Goal: Task Accomplishment & Management: Use online tool/utility

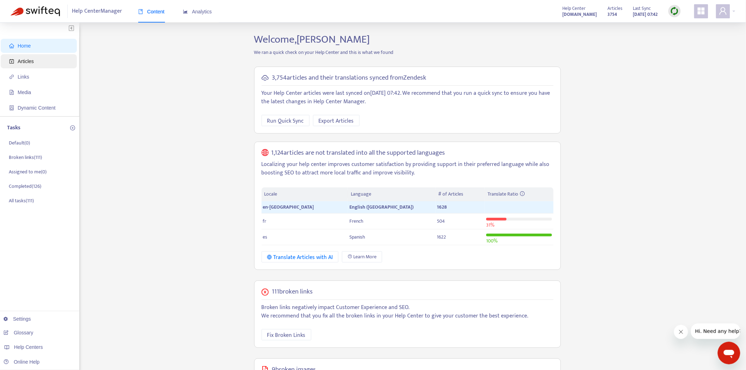
click at [53, 61] on span "Articles" at bounding box center [40, 61] width 62 height 14
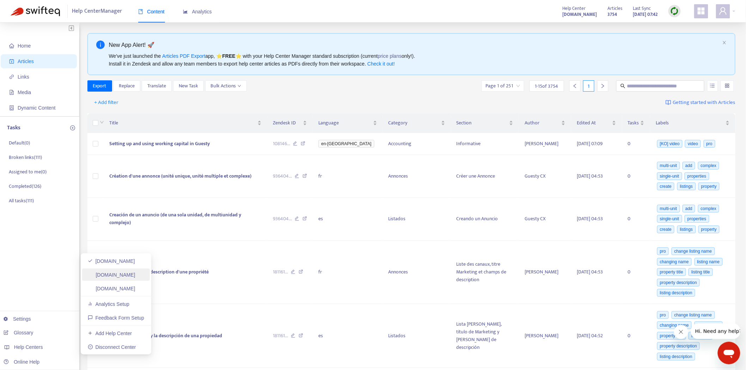
click at [135, 274] on link "gfp-ikb.zendesk.com" at bounding box center [112, 275] width 48 height 6
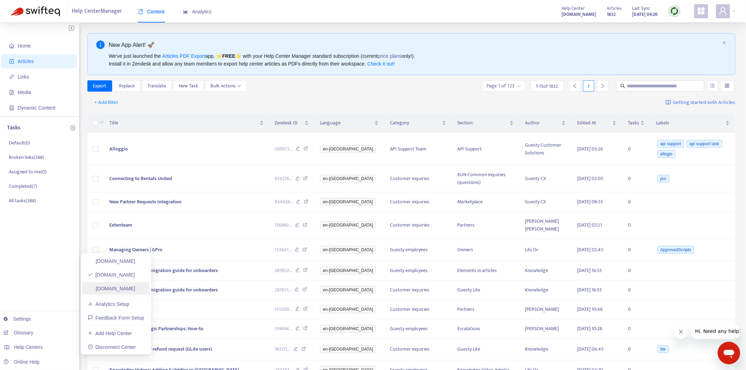
click at [133, 290] on link "glite.zendesk.com" at bounding box center [112, 289] width 48 height 6
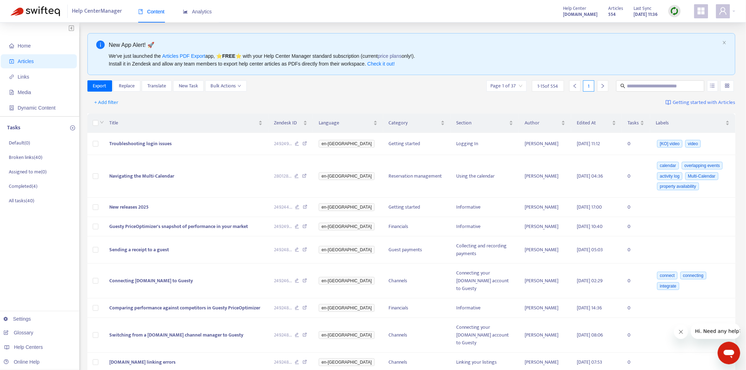
click at [702, 11] on icon "appstore" at bounding box center [701, 10] width 7 height 7
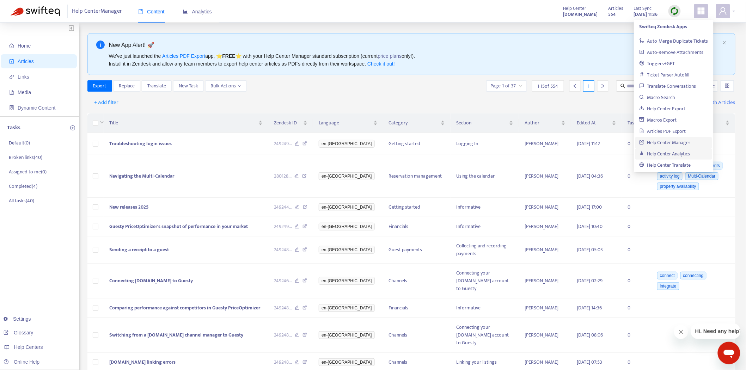
click at [669, 152] on link "Help Center Analytics" at bounding box center [664, 154] width 51 height 8
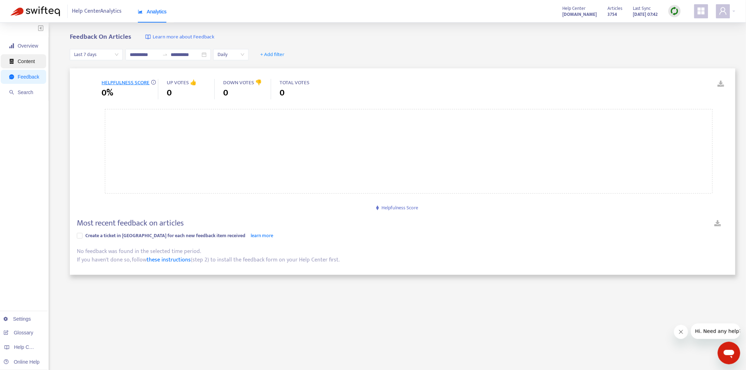
click at [22, 61] on span "Content" at bounding box center [26, 62] width 17 height 6
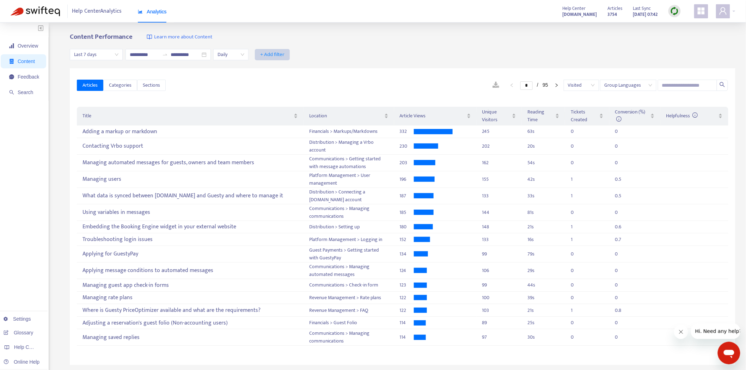
click at [284, 53] on span "+ Add filter" at bounding box center [272, 54] width 24 height 8
click at [372, 50] on div "**********" at bounding box center [402, 54] width 665 height 27
click at [235, 72] on div "Articles Categories Sections * / 95 Visited Group Languages" at bounding box center [402, 85] width 651 height 27
click at [27, 48] on span "Overview" at bounding box center [28, 46] width 20 height 6
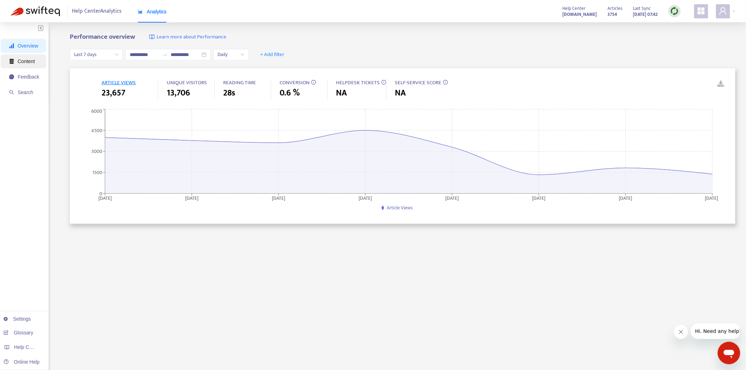
click at [17, 65] on span "Content" at bounding box center [24, 61] width 30 height 14
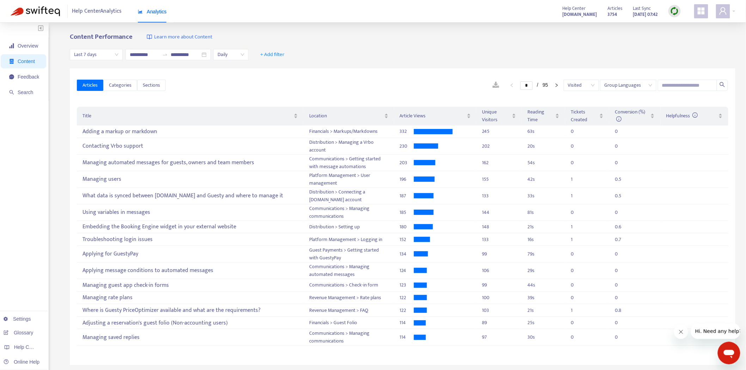
click at [702, 8] on icon "appstore" at bounding box center [701, 10] width 7 height 7
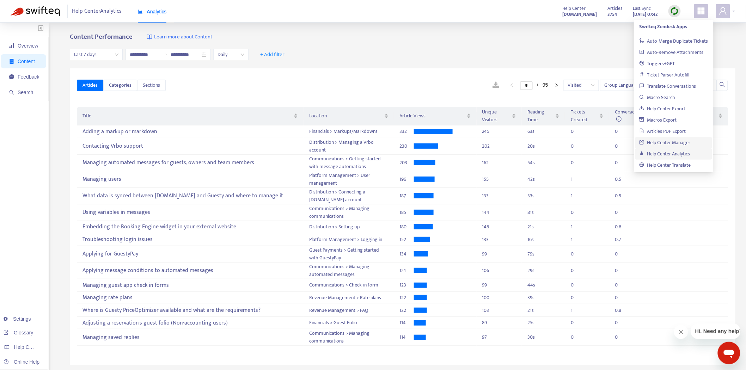
click at [678, 139] on link "Help Center Manager" at bounding box center [664, 143] width 51 height 8
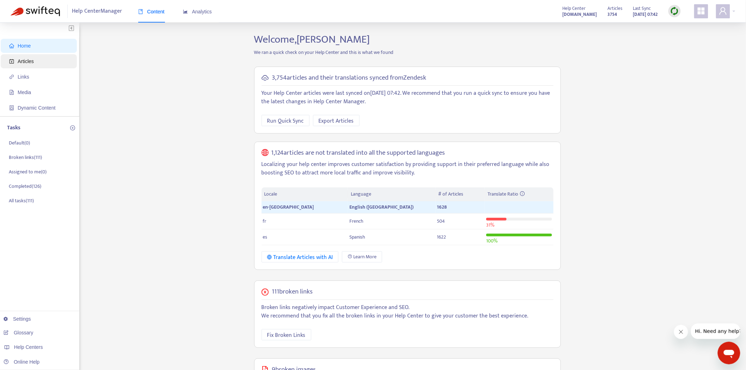
click at [47, 58] on span "Articles" at bounding box center [40, 61] width 62 height 14
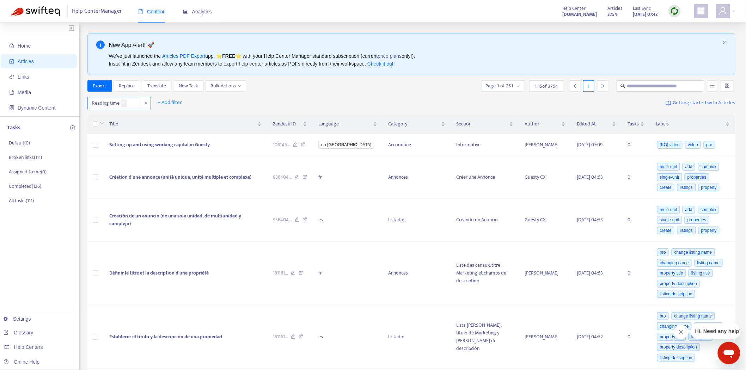
click at [113, 104] on span "Reading time -" at bounding box center [114, 103] width 53 height 12
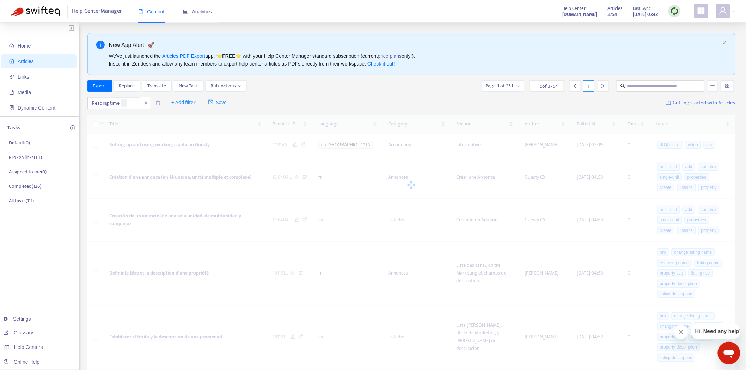
click at [299, 104] on div "Reading time - + Add filter Save Getting started with Articles" at bounding box center [411, 103] width 648 height 18
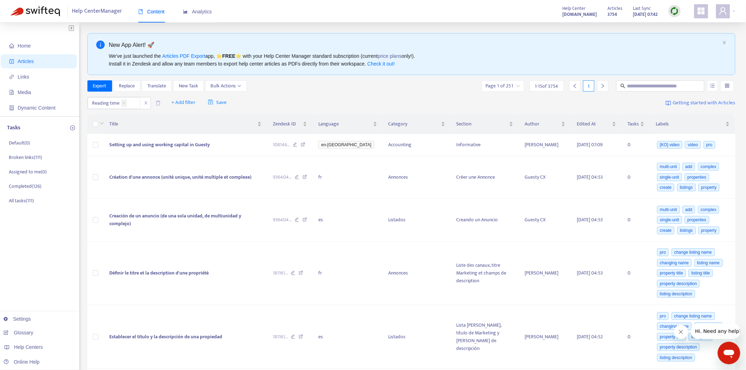
click at [281, 97] on div "Reading time - + Add filter Save Getting started with Articles" at bounding box center [411, 103] width 648 height 18
click at [184, 103] on span "+ Add filter" at bounding box center [183, 102] width 24 height 8
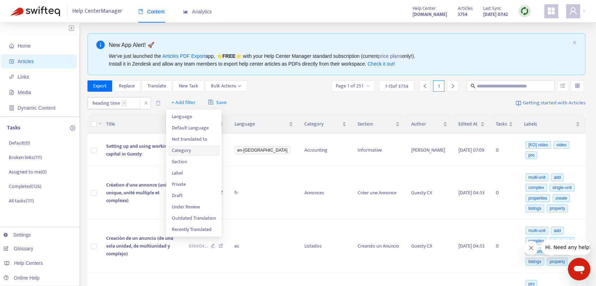
click at [199, 153] on span "Category" at bounding box center [194, 151] width 44 height 8
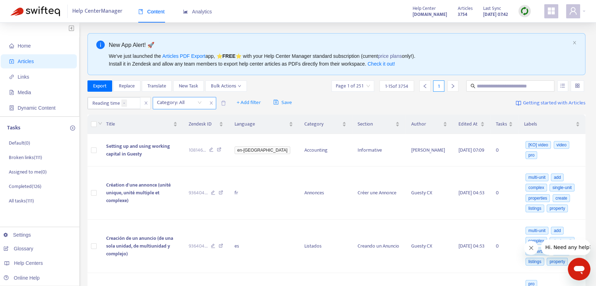
click at [213, 104] on icon "close" at bounding box center [211, 103] width 4 height 4
click at [147, 103] on icon "close" at bounding box center [146, 103] width 4 height 4
click at [106, 102] on span "+ Add filter" at bounding box center [106, 102] width 24 height 8
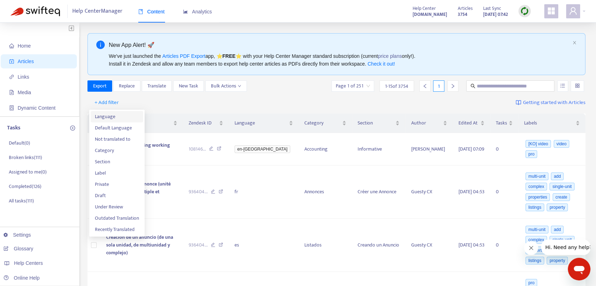
click at [130, 118] on span "Language" at bounding box center [117, 117] width 44 height 8
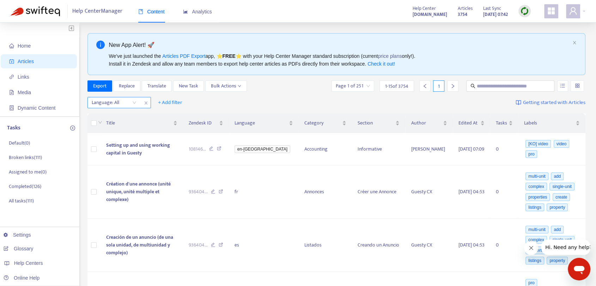
click at [131, 104] on div at bounding box center [110, 102] width 43 height 8
click at [130, 117] on div "en-gb" at bounding box center [154, 116] width 123 height 8
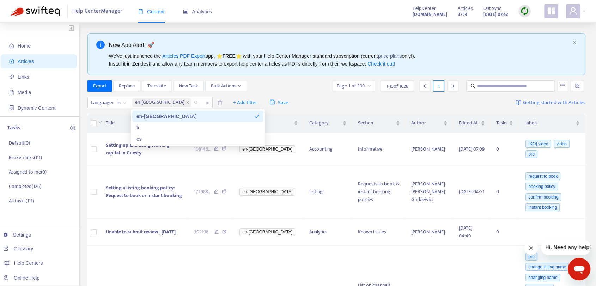
click at [303, 100] on div "Language : is en-gb + Add filter Save Getting started with Articles" at bounding box center [336, 102] width 498 height 17
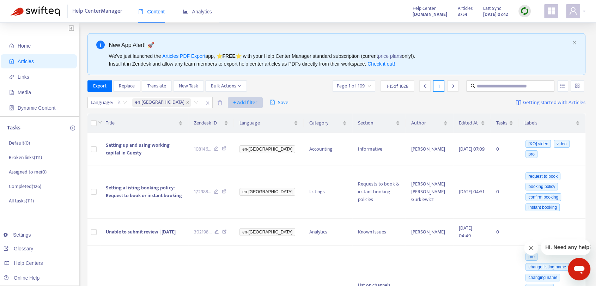
click at [233, 104] on span "+ Add filter" at bounding box center [245, 102] width 24 height 8
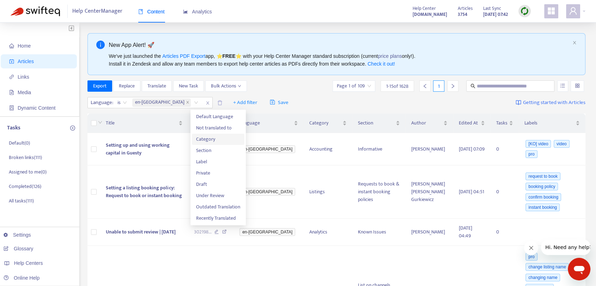
click at [211, 135] on span "Category" at bounding box center [218, 139] width 44 height 8
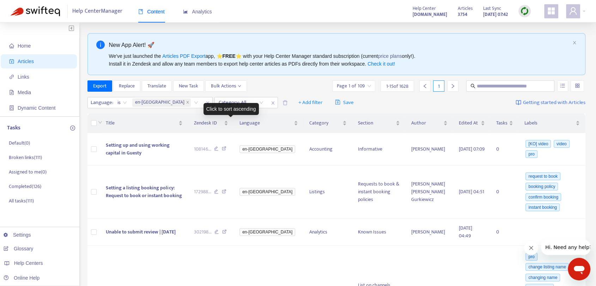
click at [220, 106] on div "Click to sort ascending" at bounding box center [230, 109] width 55 height 12
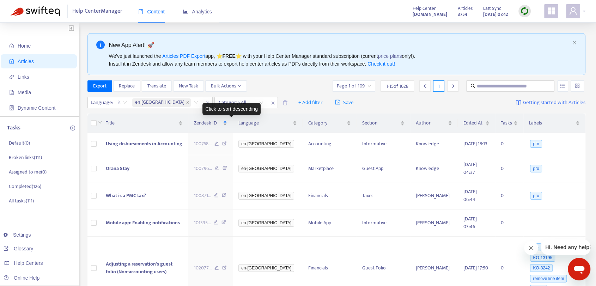
click at [227, 103] on div "Click to sort descending" at bounding box center [231, 109] width 58 height 12
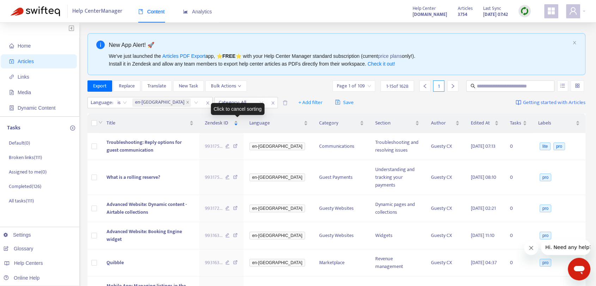
click at [222, 103] on div "Click to cancel sorting" at bounding box center [238, 109] width 54 height 12
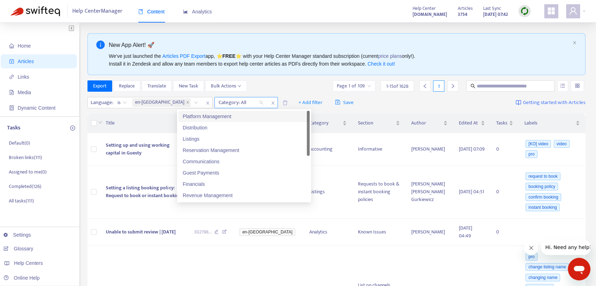
click at [224, 100] on div "Category: All" at bounding box center [241, 102] width 53 height 11
click at [221, 117] on div "Platform Management" at bounding box center [244, 116] width 123 height 8
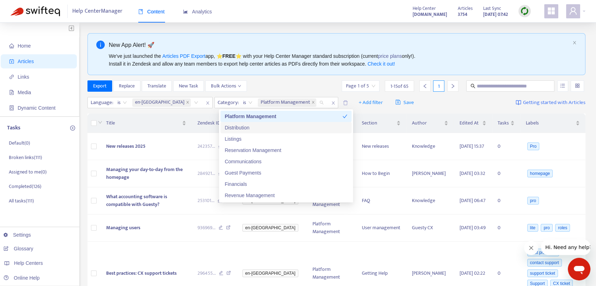
click at [240, 125] on div "Distribution" at bounding box center [286, 128] width 123 height 8
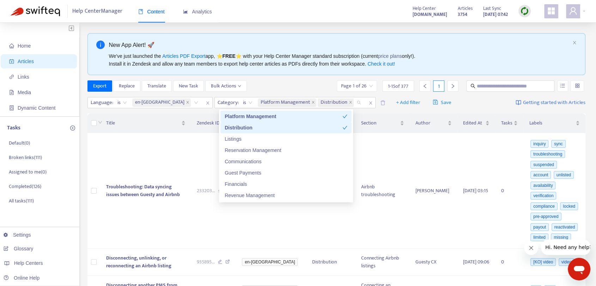
click at [279, 88] on div "Export Replace Translate New Task Bulk Actions Page 1 of 26 1 - 15 of 377 1" at bounding box center [336, 85] width 498 height 11
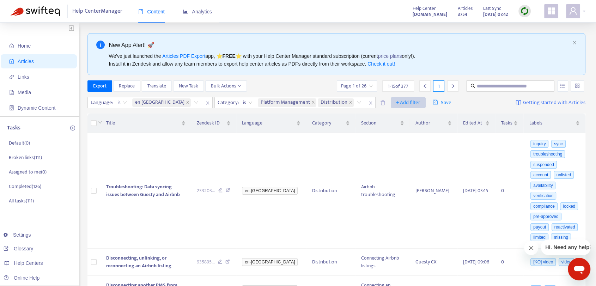
click at [396, 105] on span "+ Add filter" at bounding box center [408, 102] width 24 height 8
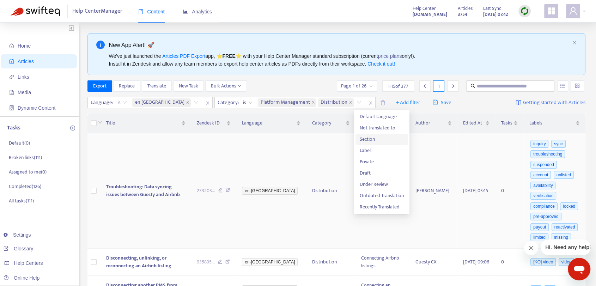
click at [385, 142] on span "Section" at bounding box center [382, 139] width 44 height 8
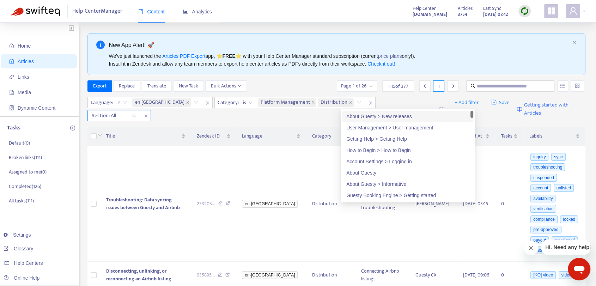
click at [140, 110] on div "Section: All" at bounding box center [114, 115] width 53 height 11
click at [392, 117] on div "About Guesty > New releases" at bounding box center [407, 116] width 123 height 8
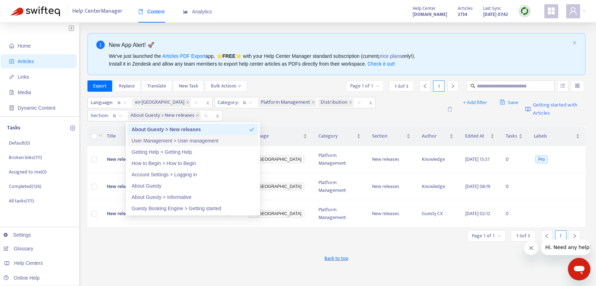
click at [219, 143] on div "User Management > User management" at bounding box center [192, 141] width 123 height 8
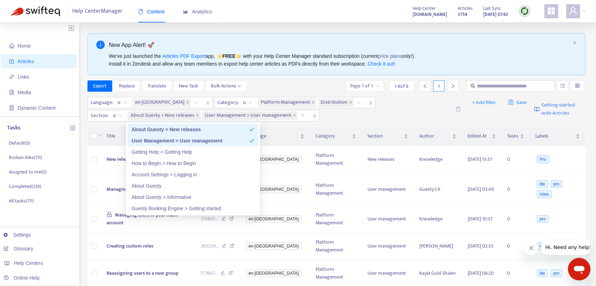
click at [386, 117] on div "Language : is en-gb Category : is Platform Management Distribution Section : is…" at bounding box center [268, 109] width 363 height 24
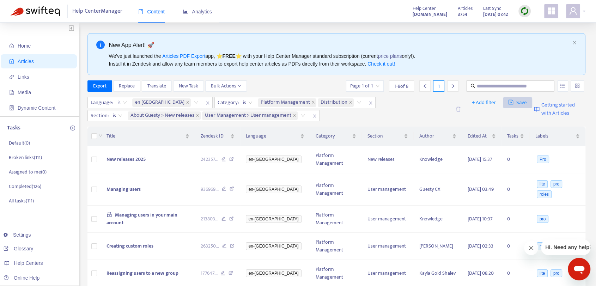
click at [518, 102] on span "Save" at bounding box center [517, 102] width 19 height 8
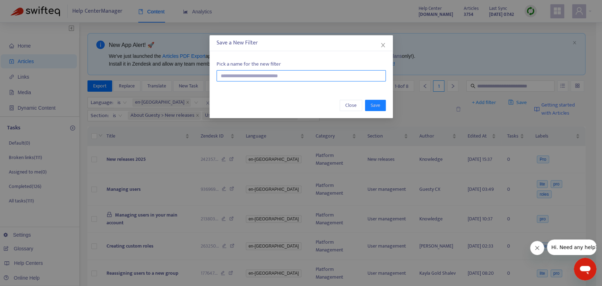
click at [361, 77] on input "text" at bounding box center [300, 75] width 169 height 11
type input "**********"
click at [379, 104] on span "Save" at bounding box center [375, 106] width 10 height 8
click at [375, 105] on span "Save" at bounding box center [375, 106] width 10 height 8
click at [333, 75] on input "**********" at bounding box center [300, 75] width 169 height 11
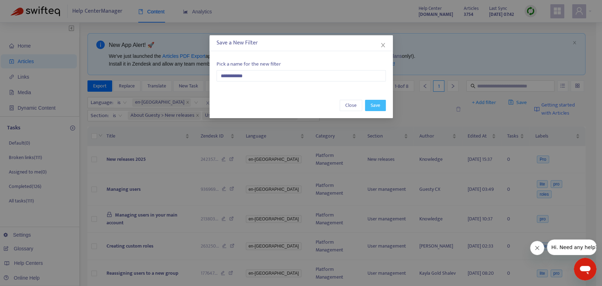
click at [377, 106] on span "Save" at bounding box center [375, 106] width 10 height 8
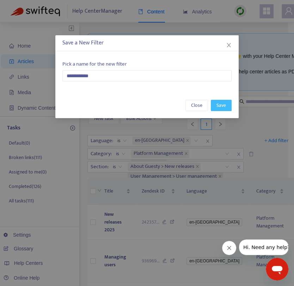
click at [227, 105] on button "Save" at bounding box center [221, 105] width 21 height 11
click at [199, 105] on span "Close" at bounding box center [196, 106] width 11 height 8
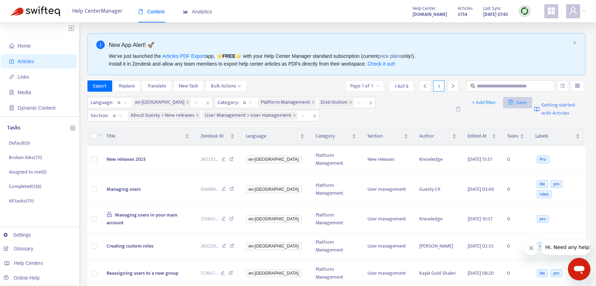
click at [517, 99] on span "Save" at bounding box center [517, 102] width 19 height 8
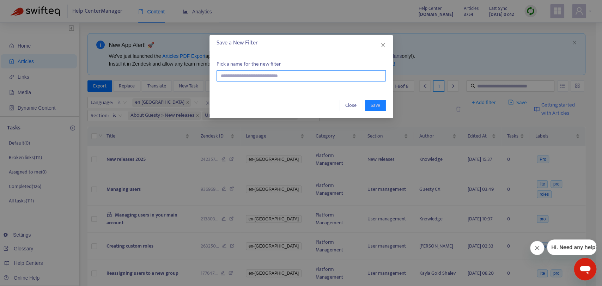
click at [261, 77] on input "text" at bounding box center [300, 75] width 169 height 11
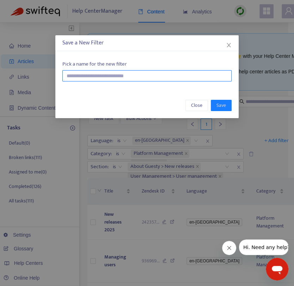
click at [201, 75] on input "text" at bounding box center [146, 75] width 169 height 11
type input "**********"
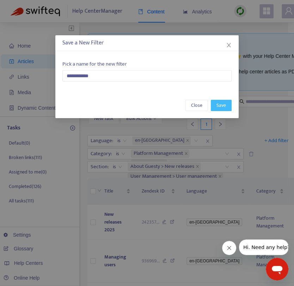
click at [221, 108] on span "Save" at bounding box center [221, 106] width 10 height 8
click at [199, 104] on span "Close" at bounding box center [196, 106] width 11 height 8
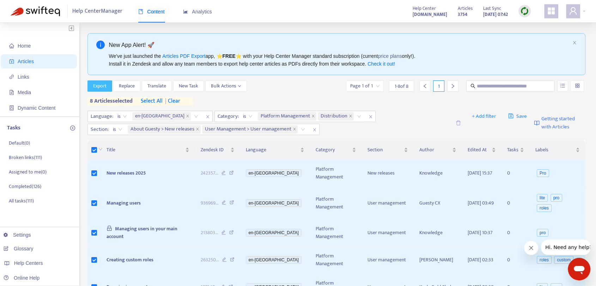
click at [97, 86] on span "Export" at bounding box center [99, 86] width 13 height 8
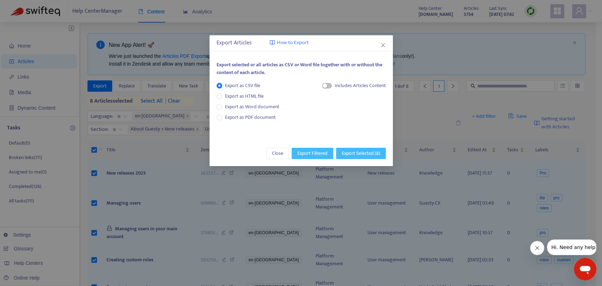
drag, startPoint x: 344, startPoint y: 154, endPoint x: 309, endPoint y: 151, distance: 34.7
click at [309, 151] on div "Close Export Filtered Export Selected ( 8 )" at bounding box center [300, 153] width 183 height 25
drag, startPoint x: 309, startPoint y: 151, endPoint x: 362, endPoint y: 128, distance: 57.9
click at [361, 128] on div "Export Articles How to Export Export selected or all articles as CSV or Word fi…" at bounding box center [300, 100] width 183 height 131
click at [276, 153] on span "Close" at bounding box center [277, 153] width 11 height 8
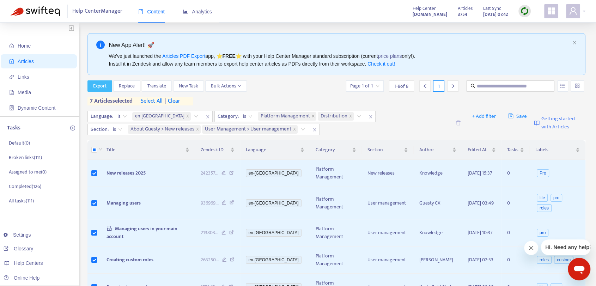
click at [98, 88] on span "Export" at bounding box center [99, 86] width 13 height 8
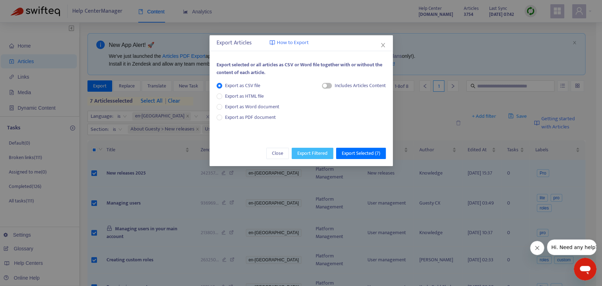
click at [313, 151] on span "Export Filtered" at bounding box center [312, 153] width 30 height 8
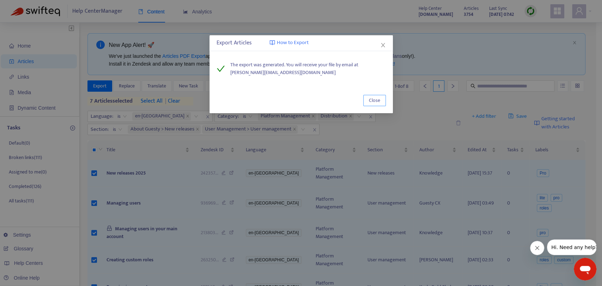
click at [368, 100] on button "Close" at bounding box center [374, 100] width 23 height 11
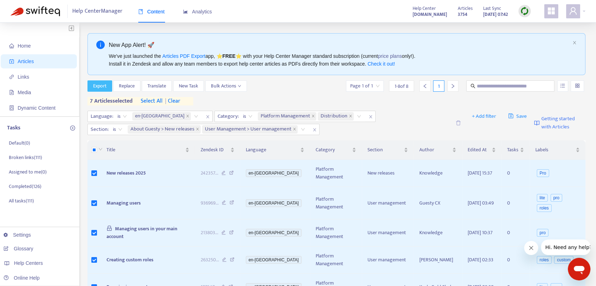
click at [99, 87] on span "Export" at bounding box center [99, 86] width 13 height 8
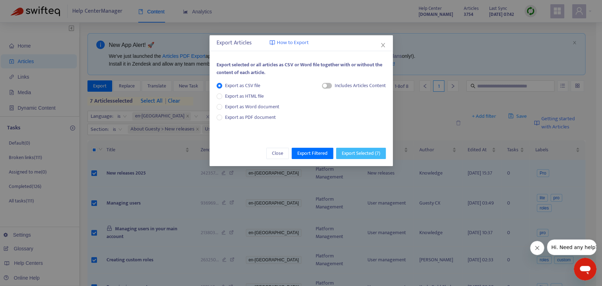
click at [374, 155] on span "Export Selected ( 7 )" at bounding box center [361, 153] width 38 height 8
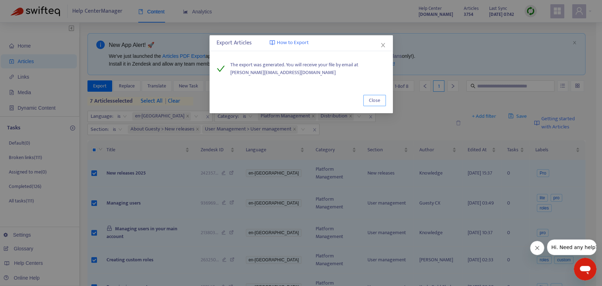
click at [374, 98] on span "Close" at bounding box center [374, 101] width 11 height 8
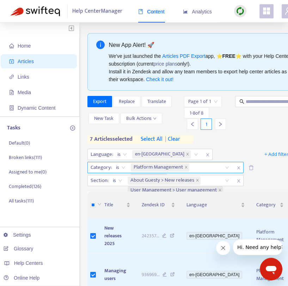
click at [238, 167] on icon "close" at bounding box center [238, 168] width 4 height 4
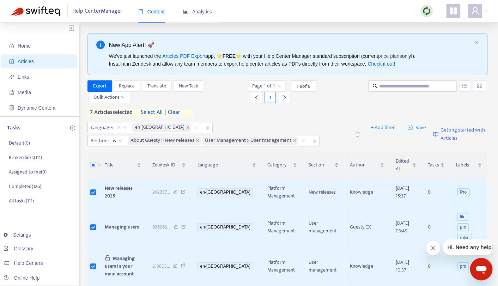
click at [156, 113] on span "select all" at bounding box center [152, 112] width 22 height 8
click at [312, 142] on icon "close" at bounding box center [314, 141] width 4 height 4
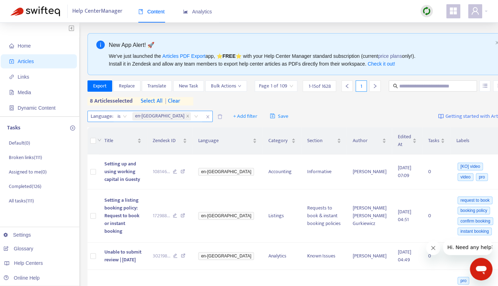
click at [123, 122] on span "is" at bounding box center [122, 116] width 10 height 11
click at [160, 122] on div "en-gb" at bounding box center [166, 116] width 71 height 11
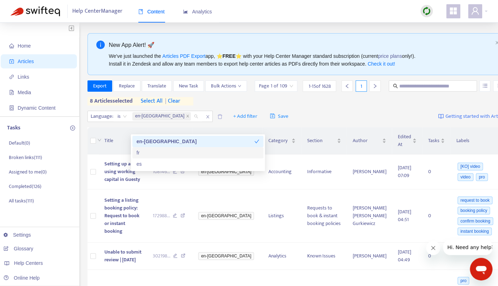
click at [155, 154] on div "fr" at bounding box center [197, 153] width 123 height 8
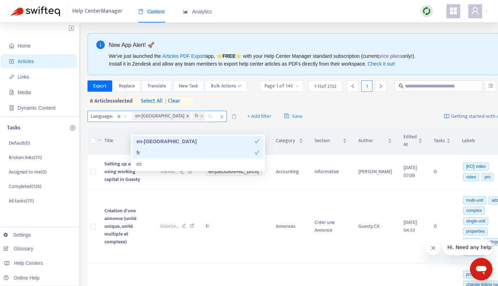
click at [186, 118] on icon "close" at bounding box center [188, 116] width 4 height 4
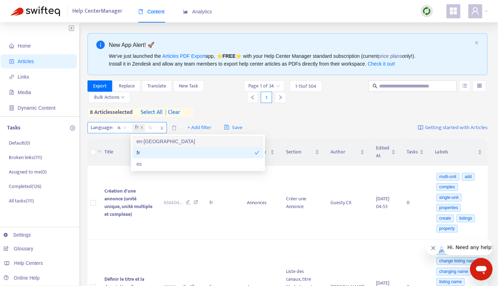
click at [310, 124] on div "Language : is fr + Add filter Save Getting started with Articles" at bounding box center [287, 127] width 400 height 17
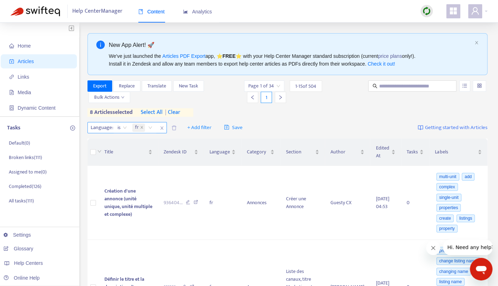
click at [159, 111] on span "select all" at bounding box center [152, 112] width 22 height 8
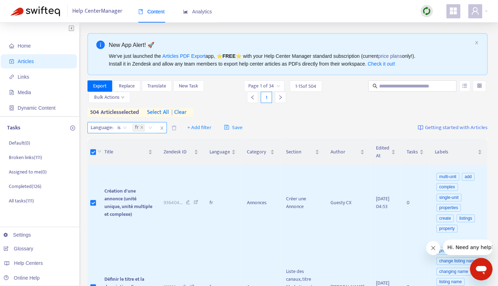
click at [159, 111] on span "select all" at bounding box center [158, 112] width 22 height 8
click at [211, 130] on span "+ Add filter" at bounding box center [199, 127] width 24 height 8
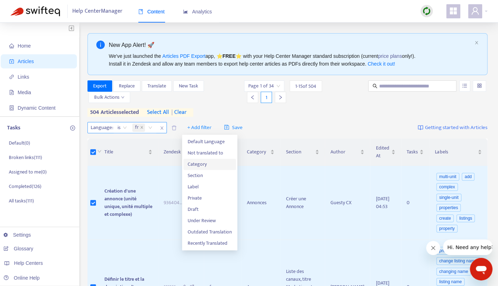
click at [209, 163] on span "Category" at bounding box center [210, 164] width 44 height 8
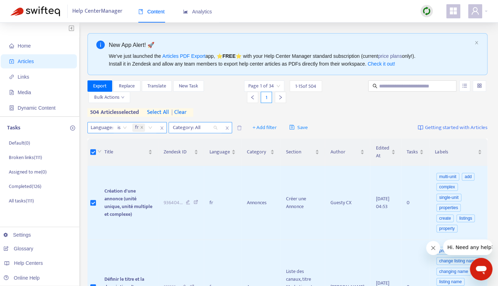
click at [220, 128] on div "Category: All" at bounding box center [195, 127] width 53 height 11
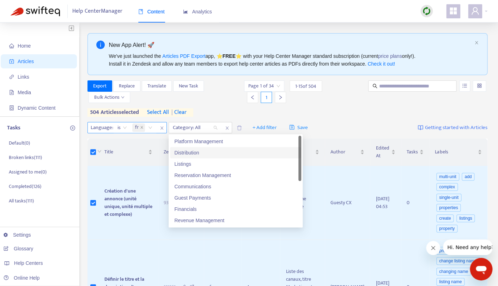
click at [214, 143] on div "Platform Management" at bounding box center [235, 141] width 123 height 8
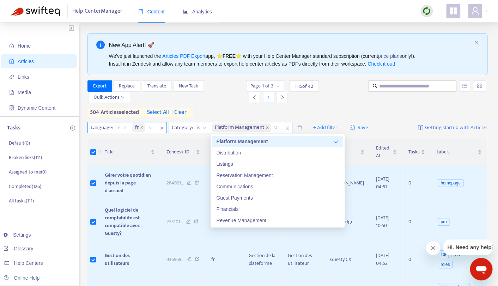
click at [221, 111] on div "Export Replace Translate New Task Bulk Actions Page 1 of 3 1 - 15 of 42 1 504 a…" at bounding box center [287, 98] width 400 height 36
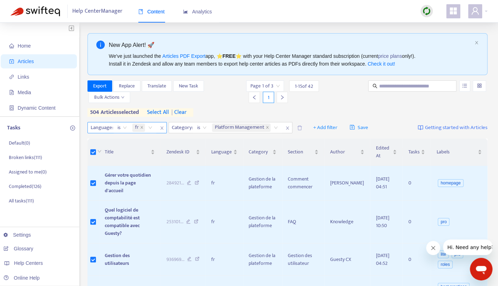
click at [160, 110] on span "select all" at bounding box center [158, 112] width 22 height 8
click at [91, 82] on button "Export" at bounding box center [99, 85] width 25 height 11
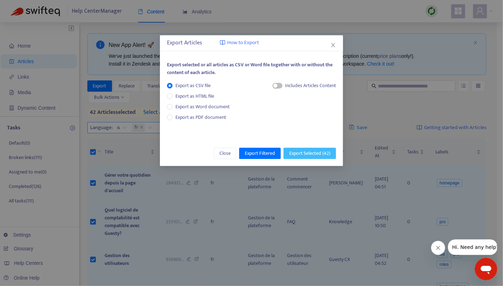
click at [314, 156] on span "Export Selected ( 42 )" at bounding box center [309, 153] width 41 height 8
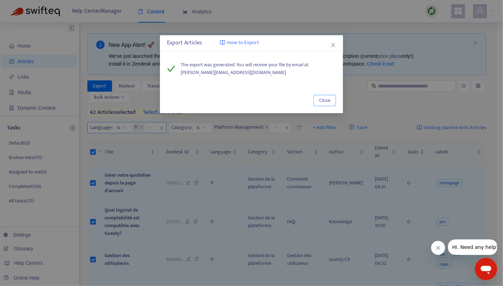
click at [326, 102] on span "Close" at bounding box center [324, 101] width 11 height 8
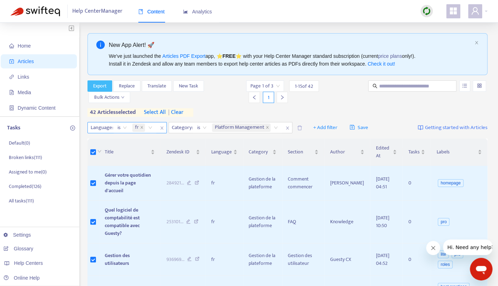
click at [97, 85] on span "Export" at bounding box center [99, 86] width 13 height 8
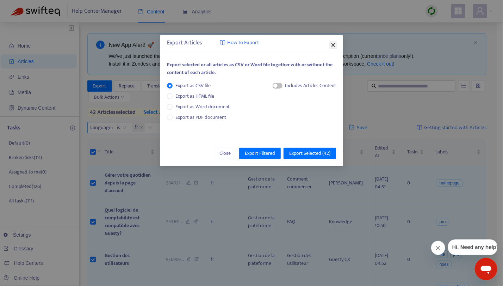
click at [336, 45] on span "Close" at bounding box center [334, 45] width 8 height 6
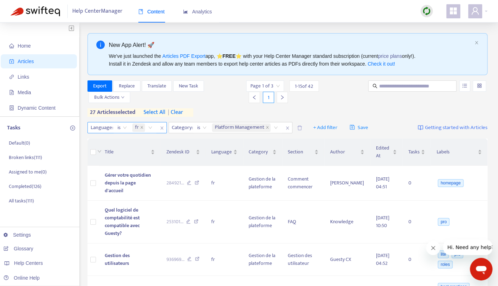
click at [158, 113] on span "select all" at bounding box center [154, 112] width 22 height 8
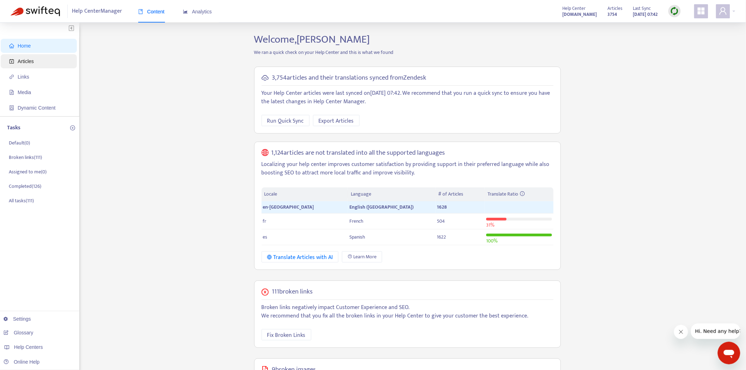
click at [47, 62] on span "Articles" at bounding box center [40, 61] width 62 height 14
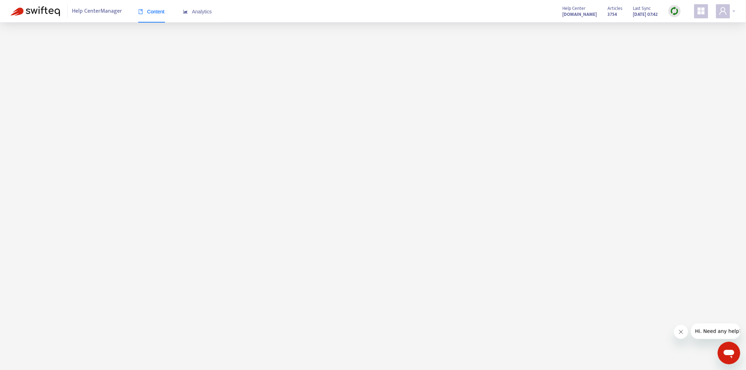
click at [725, 10] on icon "user" at bounding box center [722, 10] width 7 height 7
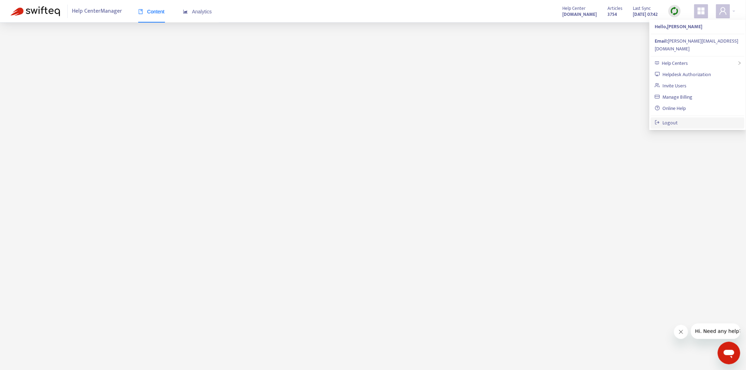
click at [675, 119] on link "Logout" at bounding box center [666, 123] width 23 height 8
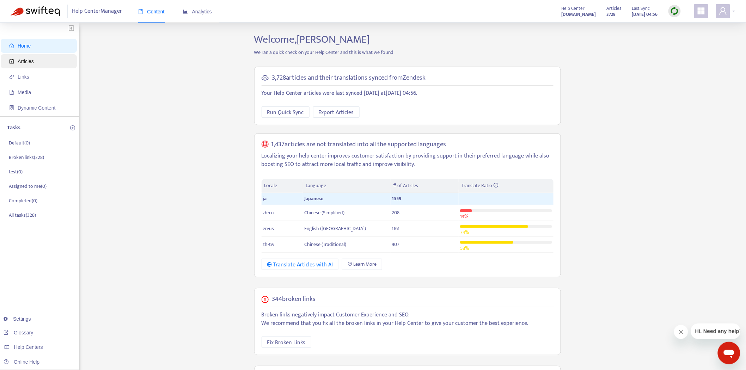
click at [42, 66] on span "Articles" at bounding box center [40, 61] width 62 height 14
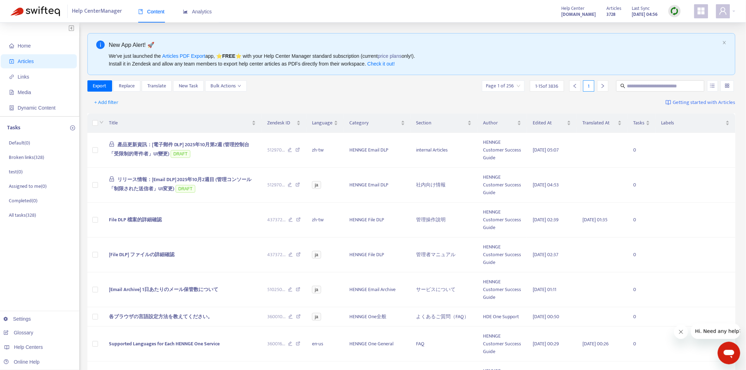
click at [652, 79] on div "New App Alert! 🚀 We've just launched the Articles PDF Export app, ⭐ FREE ⭐️ wit…" at bounding box center [411, 356] width 648 height 647
click at [655, 85] on input "text" at bounding box center [661, 86] width 68 height 8
paste input "**********"
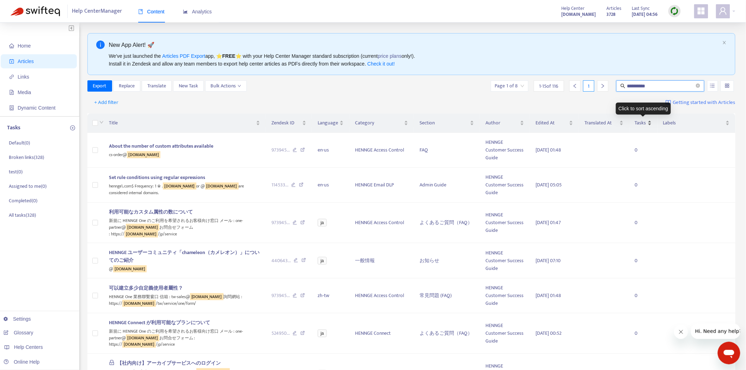
paste input "****"
type input "**********"
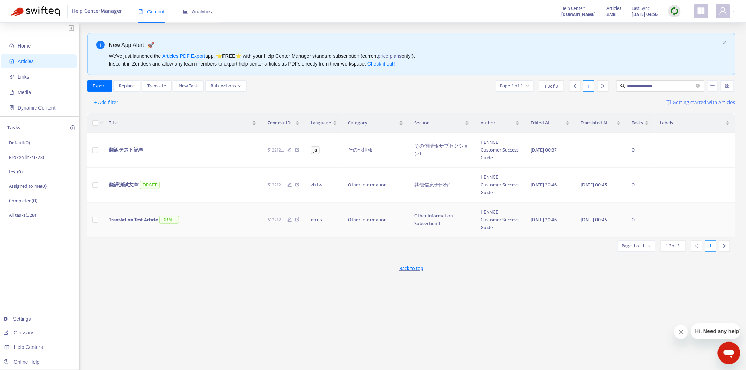
click at [139, 219] on span "Translation Test Article" at bounding box center [133, 220] width 49 height 8
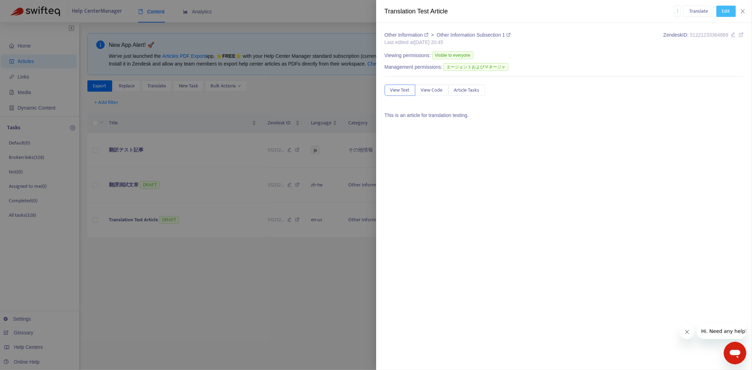
click at [729, 13] on span "Edit" at bounding box center [726, 11] width 8 height 8
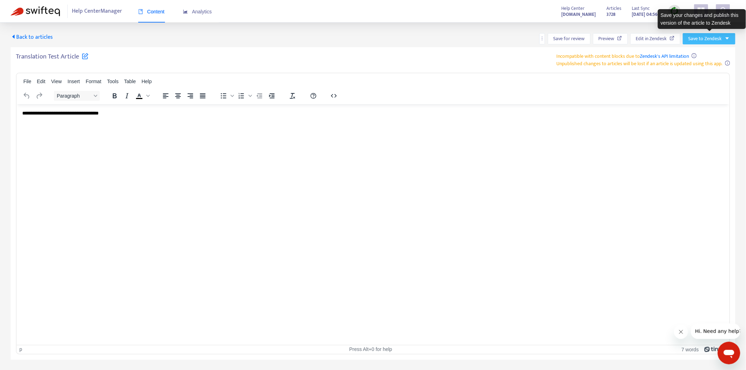
click at [730, 37] on icon "caret-down" at bounding box center [727, 38] width 5 height 5
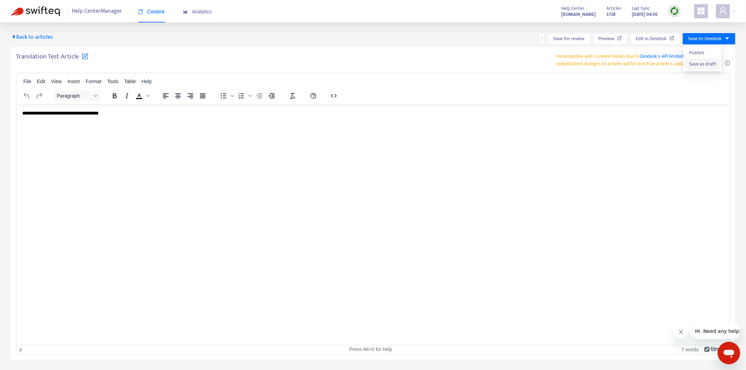
click at [711, 64] on span "Save as draft" at bounding box center [702, 64] width 27 height 8
